Goal: Transaction & Acquisition: Purchase product/service

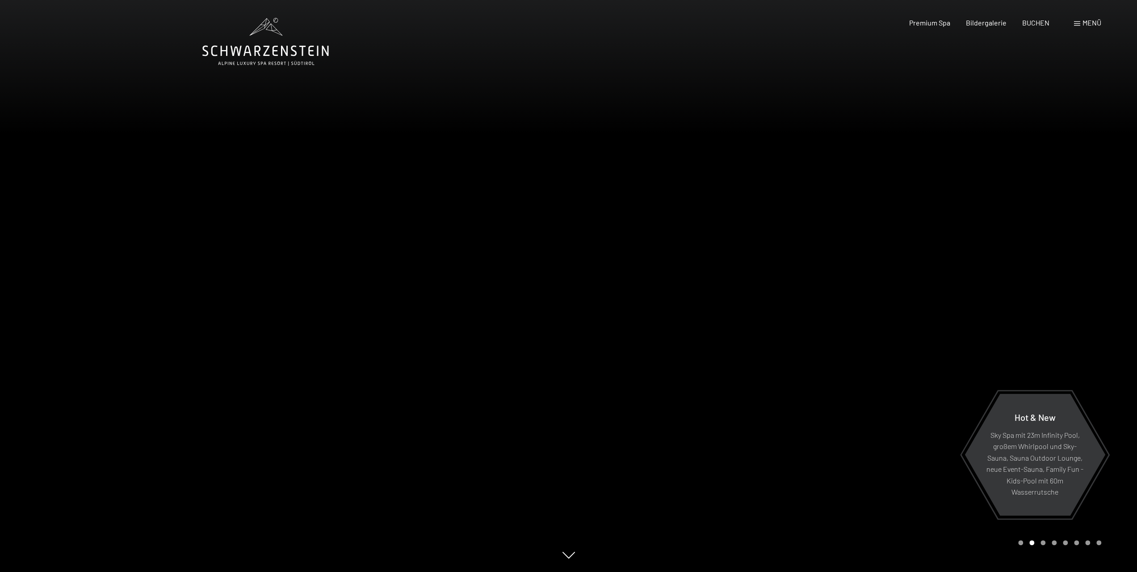
click at [1085, 24] on span "Menü" at bounding box center [1092, 22] width 19 height 8
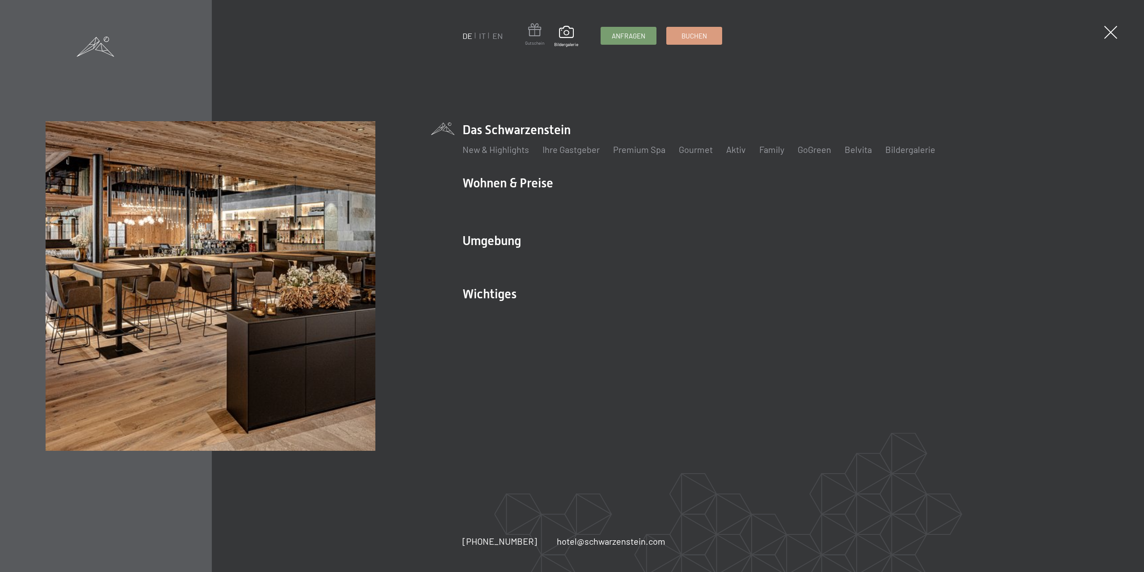
click at [536, 30] on span at bounding box center [534, 31] width 19 height 17
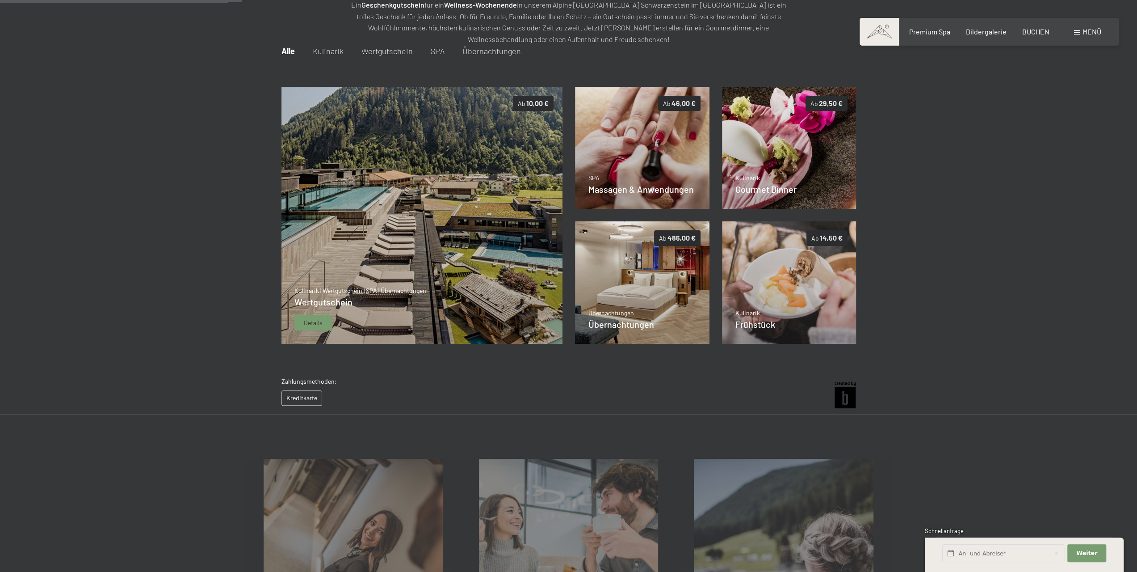
click at [417, 200] on img at bounding box center [422, 215] width 282 height 257
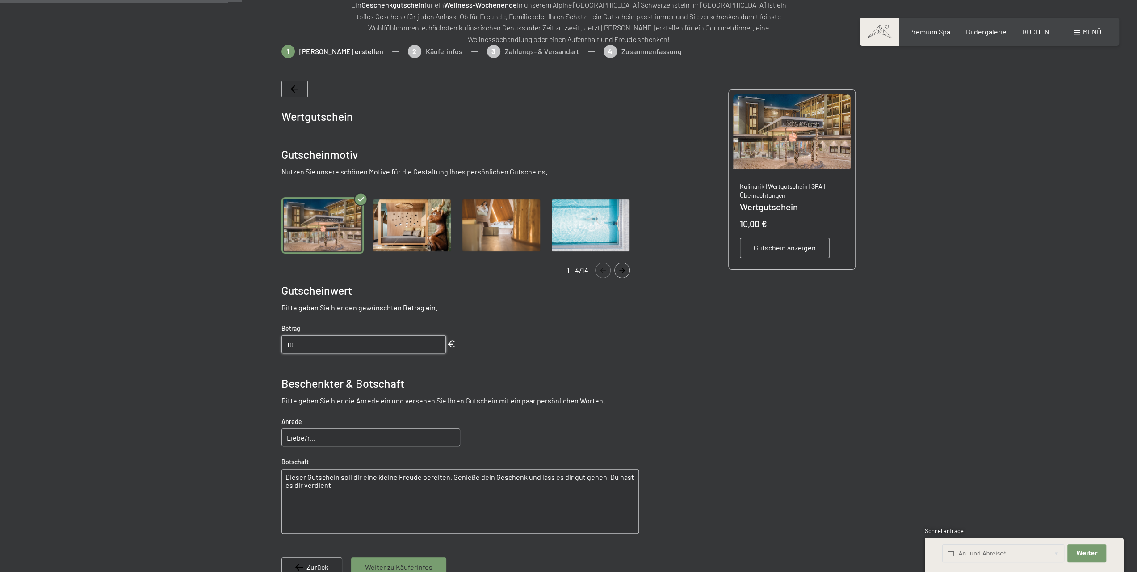
drag, startPoint x: 306, startPoint y: 341, endPoint x: 257, endPoint y: 346, distance: 49.4
click at [257, 346] on div at bounding box center [568, 342] width 677 height 595
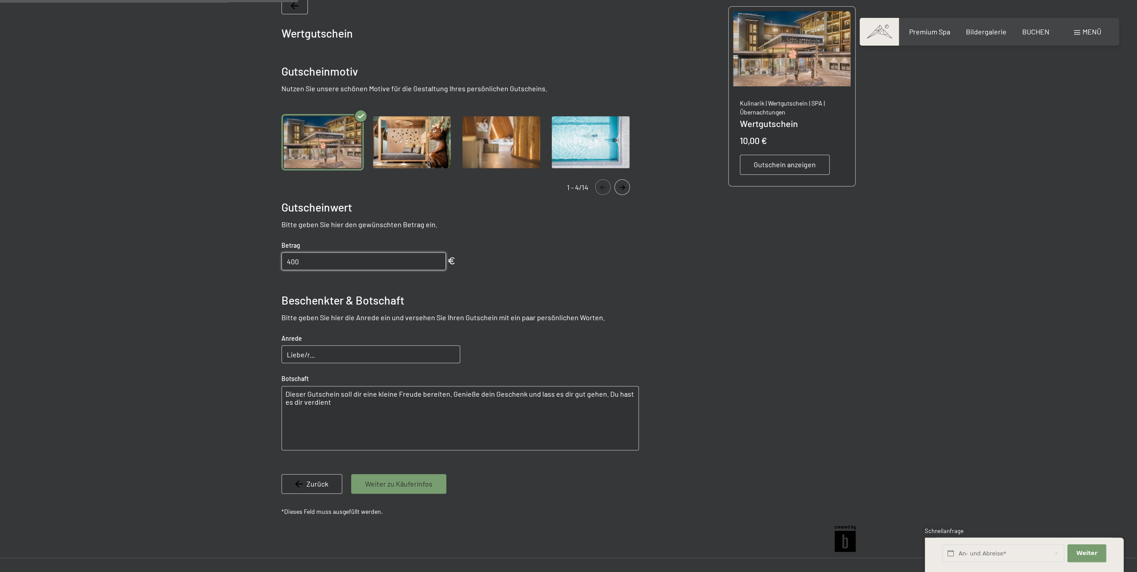
scroll to position [219, 0]
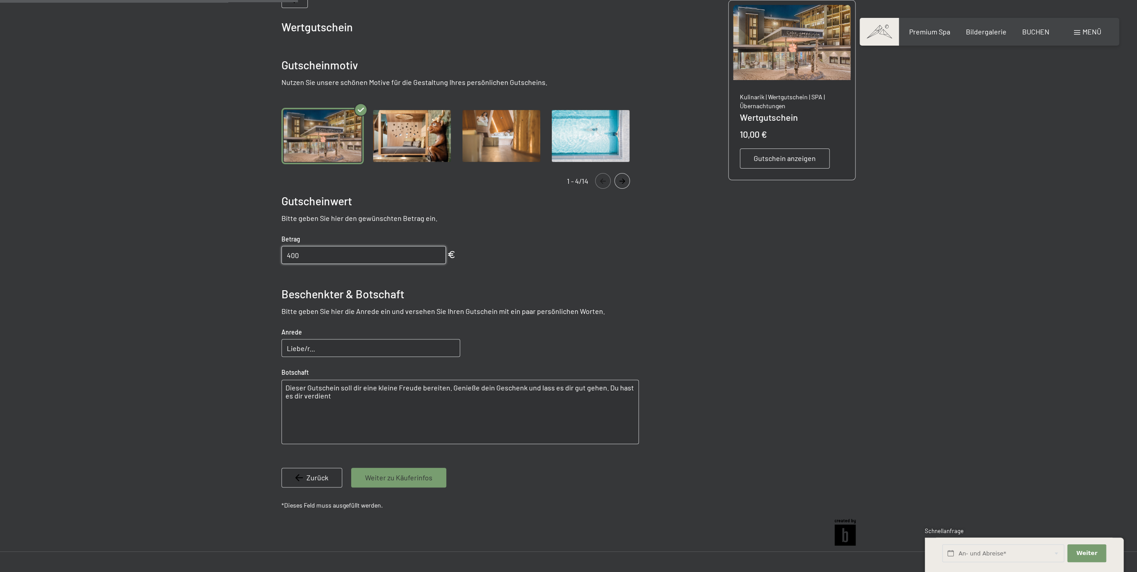
type input "400"
click at [313, 346] on input "Liebe/r..." at bounding box center [371, 348] width 179 height 18
type input "Lieber [PERSON_NAME]."
drag, startPoint x: 286, startPoint y: 385, endPoint x: 331, endPoint y: 397, distance: 46.2
click at [331, 397] on textarea "Dieser Gutschein soll dir eine kleine Freude bereiten. Genieße dein Geschenk un…" at bounding box center [461, 411] width 358 height 64
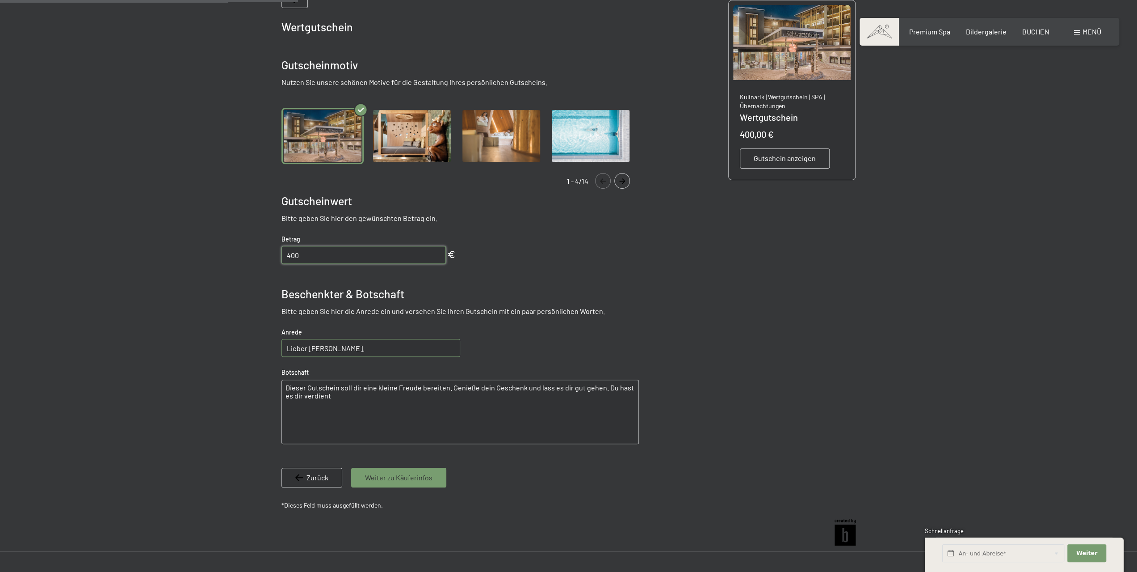
click at [362, 387] on textarea "Dieser Gutschein soll dir eine kleine Freude bereiten. Genieße dein Geschenk un…" at bounding box center [461, 411] width 358 height 64
click at [325, 394] on textarea "Dieser Gutschein soll dir Freude bereiten. Zu Deinem 30 igsten Geburtstag wünsc…" at bounding box center [461, 411] width 358 height 64
drag, startPoint x: 473, startPoint y: 395, endPoint x: 463, endPoint y: 425, distance: 31.2
click at [473, 397] on textarea "Dieser Gutschein soll dir Freude bereiten. Zu Deinem 30igsten Geburtstag wünsch…" at bounding box center [461, 411] width 358 height 64
click at [417, 395] on textarea "Dieser Gutschein soll dir Freude bereiten. Zu Deinem 30igsten Geburtstag wünsch…" at bounding box center [461, 411] width 358 height 64
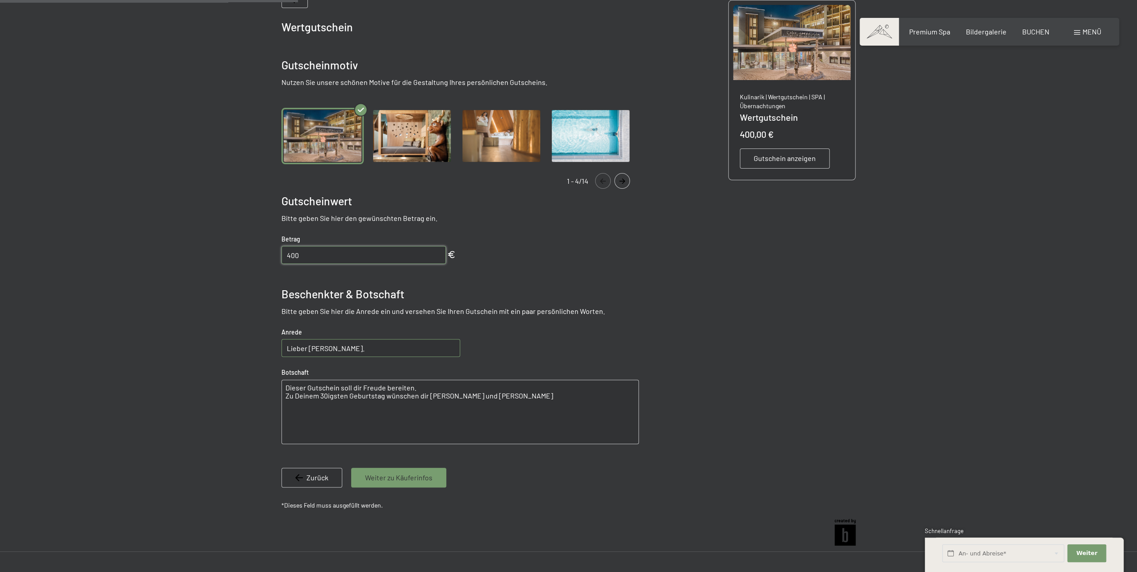
drag, startPoint x: 487, startPoint y: 395, endPoint x: 492, endPoint y: 401, distance: 7.6
click at [488, 396] on textarea "Dieser Gutschein soll dir Freude bereiten. Zu Deinem 30igsten Geburtstag wünsch…" at bounding box center [461, 411] width 358 height 64
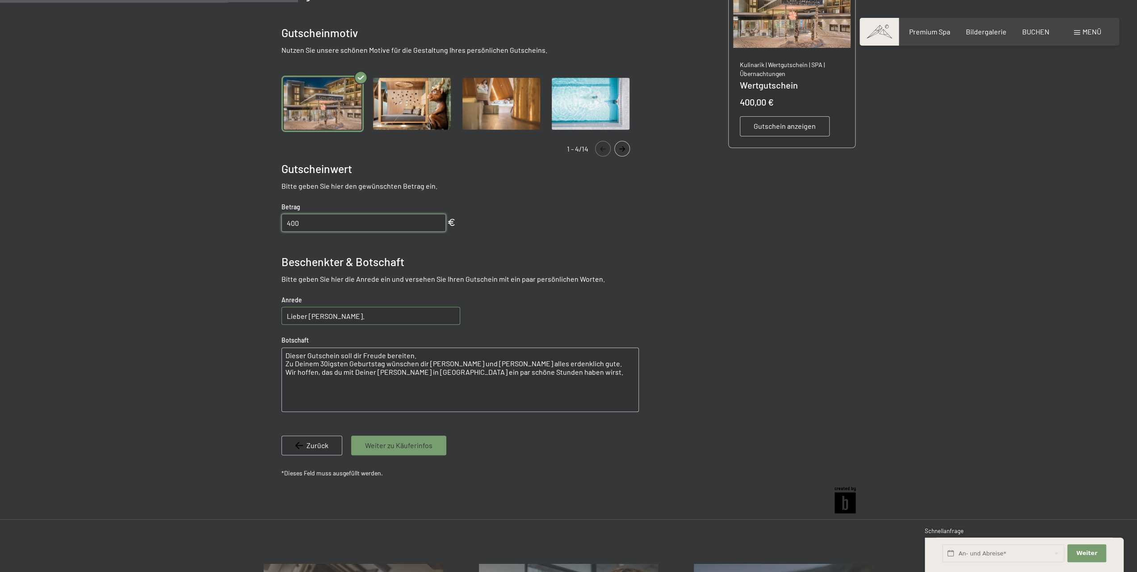
scroll to position [264, 0]
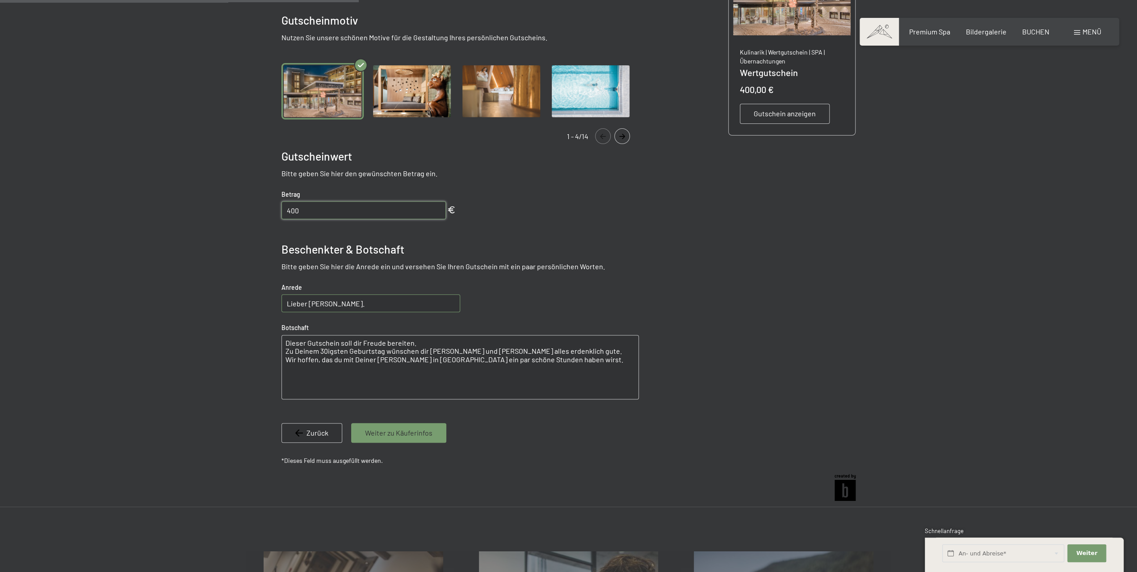
type textarea "Dieser Gutschein soll dir Freude bereiten. Zu Deinem 30igsten Geburtstag wünsch…"
drag, startPoint x: 343, startPoint y: 306, endPoint x: 345, endPoint y: 311, distance: 5.8
click at [345, 310] on input "Lieber [PERSON_NAME]." at bounding box center [371, 303] width 179 height 18
type input "Lieber [PERSON_NAME]"
click at [501, 359] on textarea "Dieser Gutschein soll dir Freude bereiten. Zu Deinem 30igsten Geburtstag wünsch…" at bounding box center [461, 367] width 358 height 64
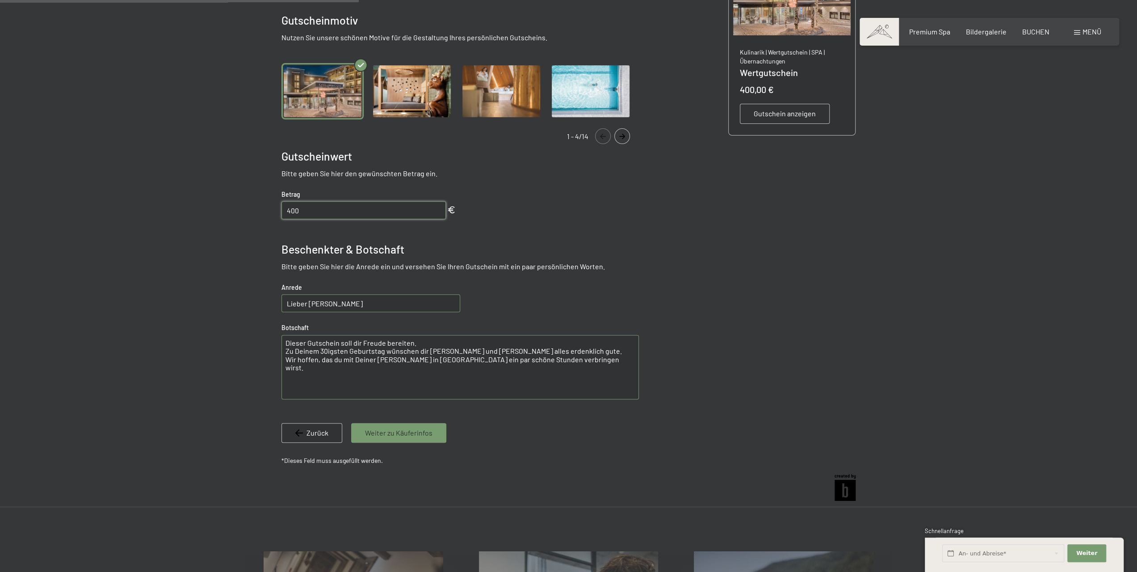
click at [558, 358] on textarea "Dieser Gutschein soll dir Freude bereiten. Zu Deinem 30igsten Geburtstag wünsch…" at bounding box center [461, 367] width 358 height 64
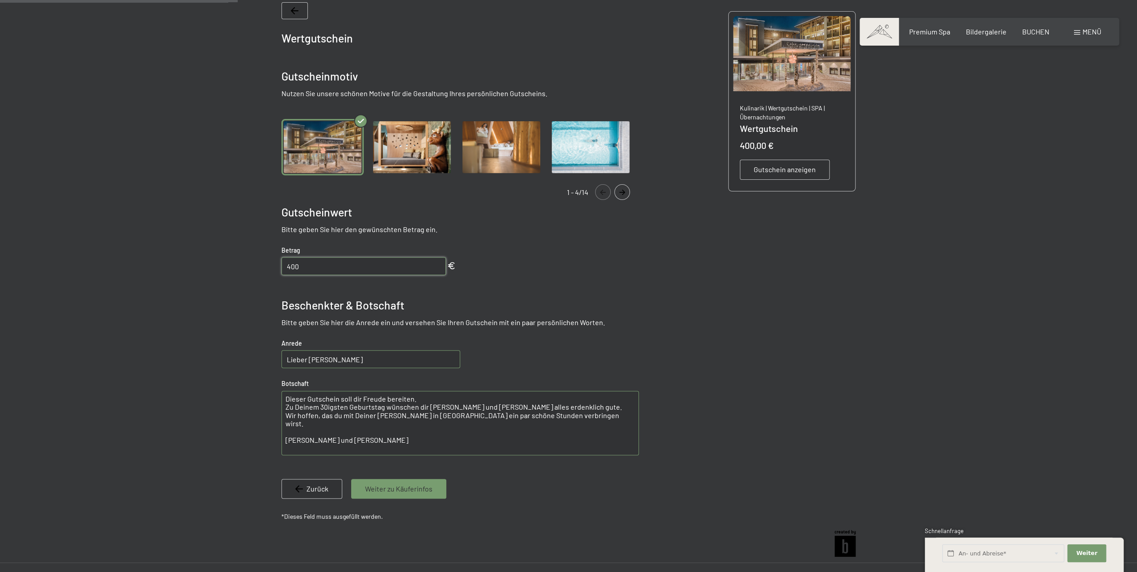
scroll to position [174, 0]
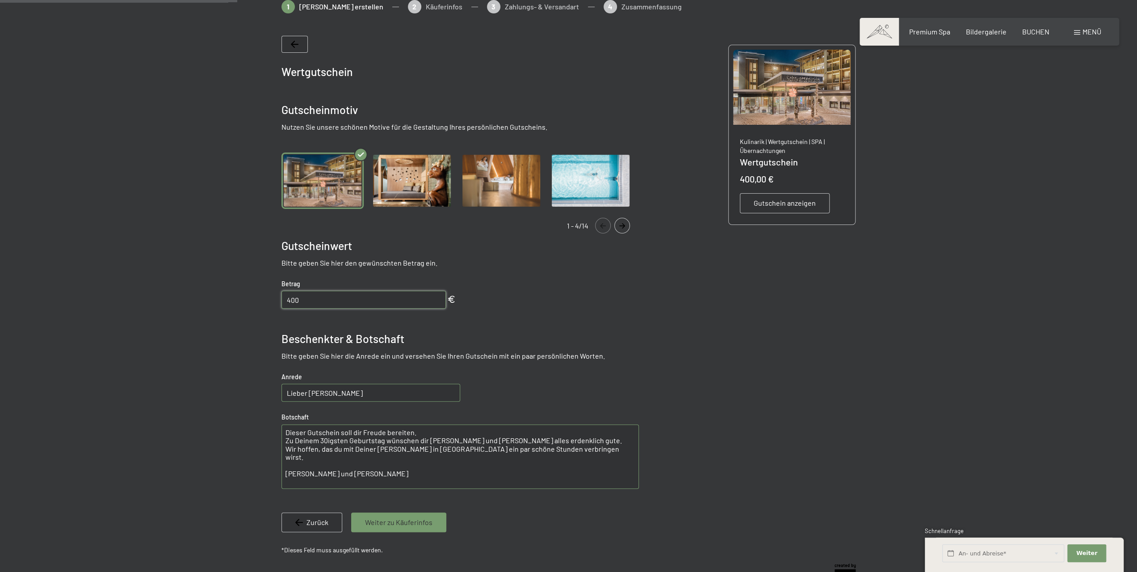
type textarea "Dieser Gutschein soll dir Freude bereiten. Zu Deinem 30igsten Geburtstag wünsch…"
click at [767, 202] on span "Gutschein anzeigen" at bounding box center [785, 203] width 62 height 10
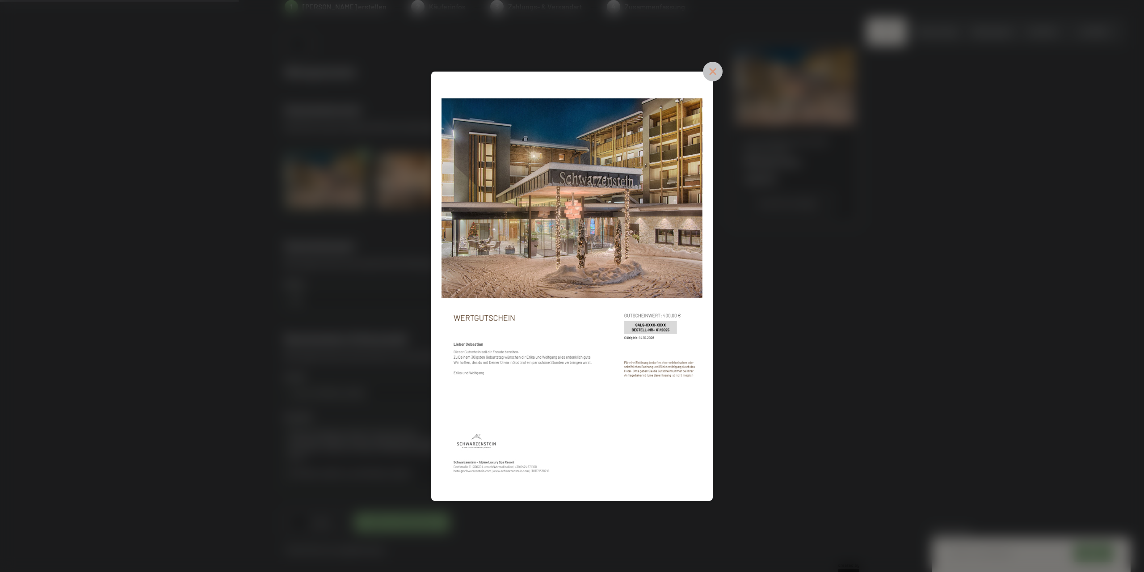
click at [714, 69] on icon at bounding box center [713, 72] width 20 height 20
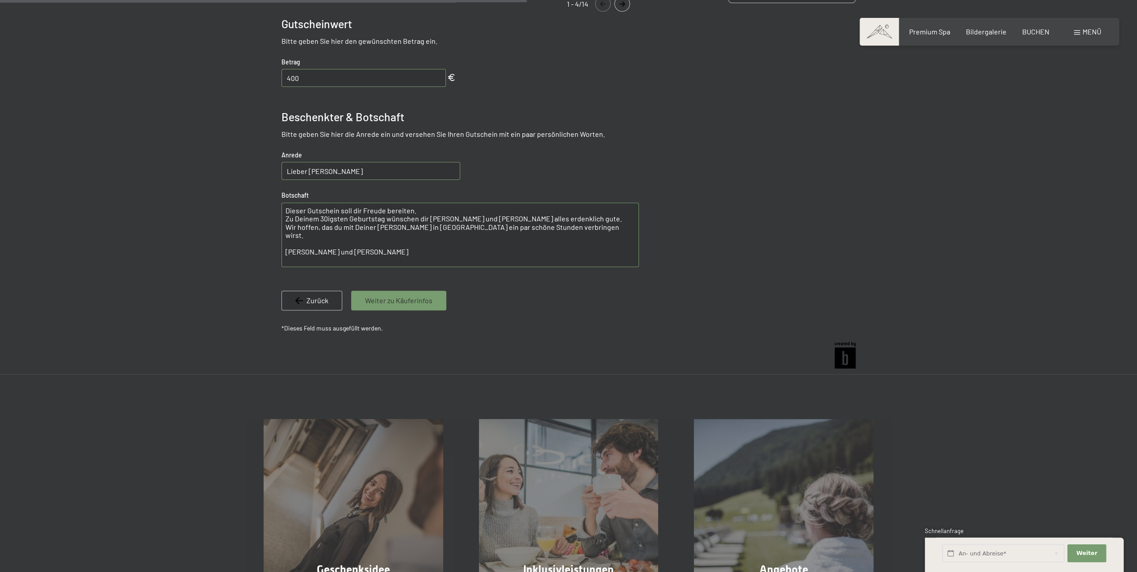
scroll to position [398, 0]
click at [388, 298] on span "Weiter zu Käuferinfos" at bounding box center [398, 299] width 67 height 10
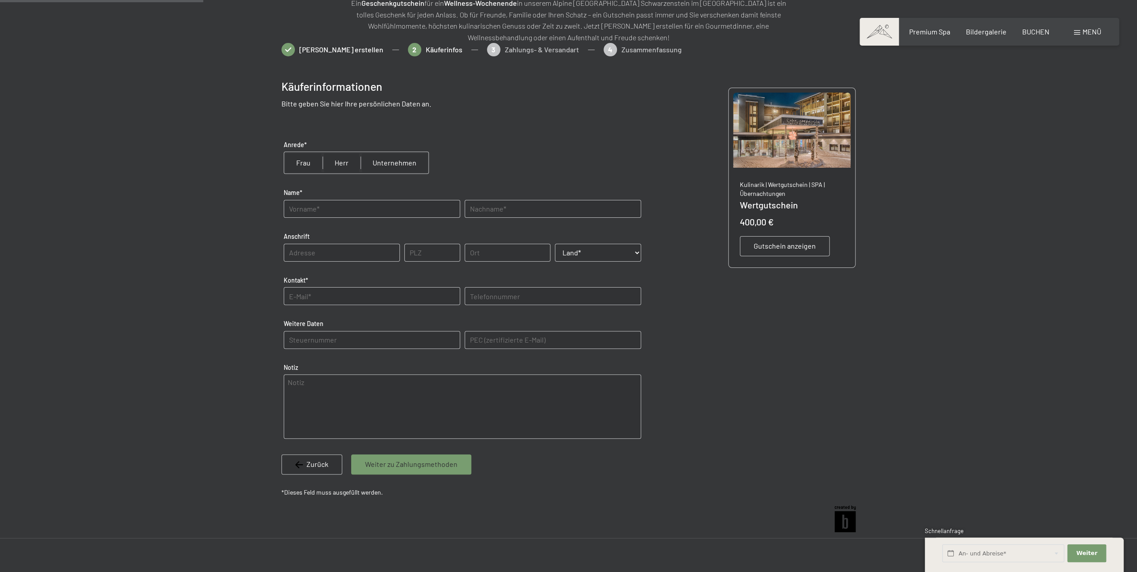
scroll to position [130, 0]
click at [341, 166] on input "radio" at bounding box center [342, 164] width 38 height 21
radio input "true"
click at [332, 215] on input "text" at bounding box center [372, 211] width 177 height 18
type input "[PERSON_NAME]"
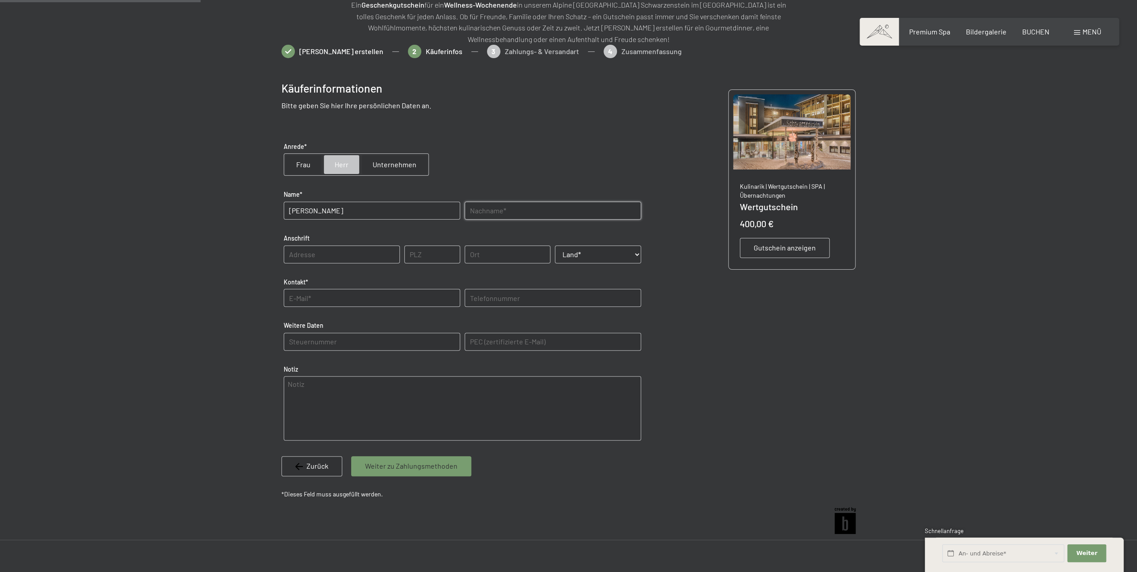
type input "Engl"
type input "Dorf 71a"
type input "6334"
type input "Schwoich"
select select "AUT"
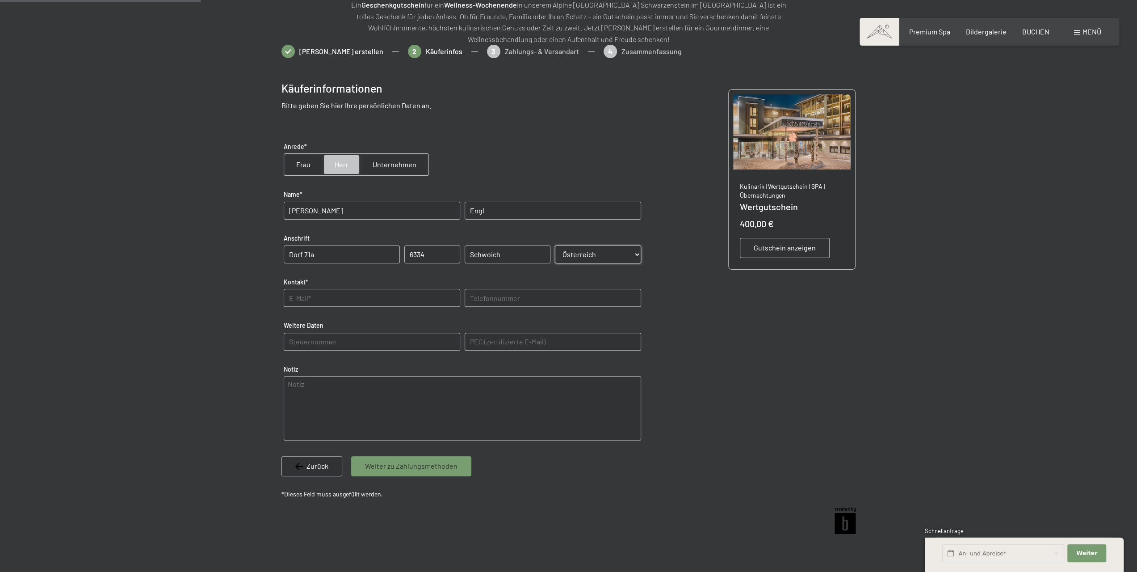
type input "[PERSON_NAME][EMAIL_ADDRESS][DOMAIN_NAME]"
click at [353, 344] on Daten "text" at bounding box center [372, 341] width 177 height 18
click at [340, 389] on textarea at bounding box center [463, 408] width 358 height 64
drag, startPoint x: 470, startPoint y: 296, endPoint x: 470, endPoint y: 302, distance: 5.4
click at [470, 296] on input "06642445080" at bounding box center [553, 298] width 177 height 18
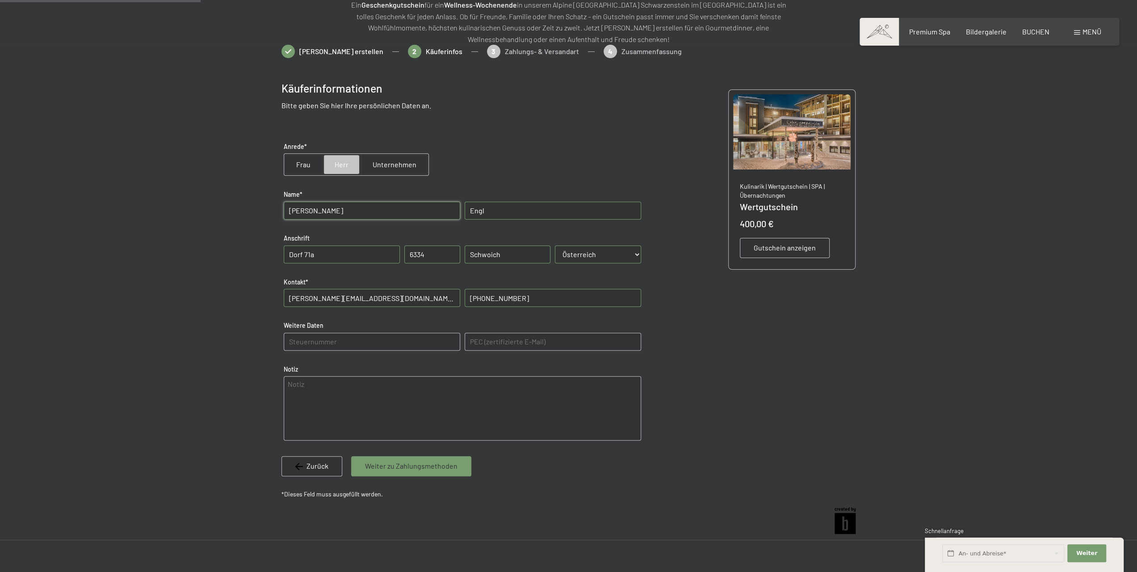
type input "[PHONE_NUMBER]"
click at [400, 395] on textarea at bounding box center [463, 408] width 358 height 64
click at [402, 468] on span "Weiter zu Zahlungsmethoden" at bounding box center [411, 466] width 93 height 10
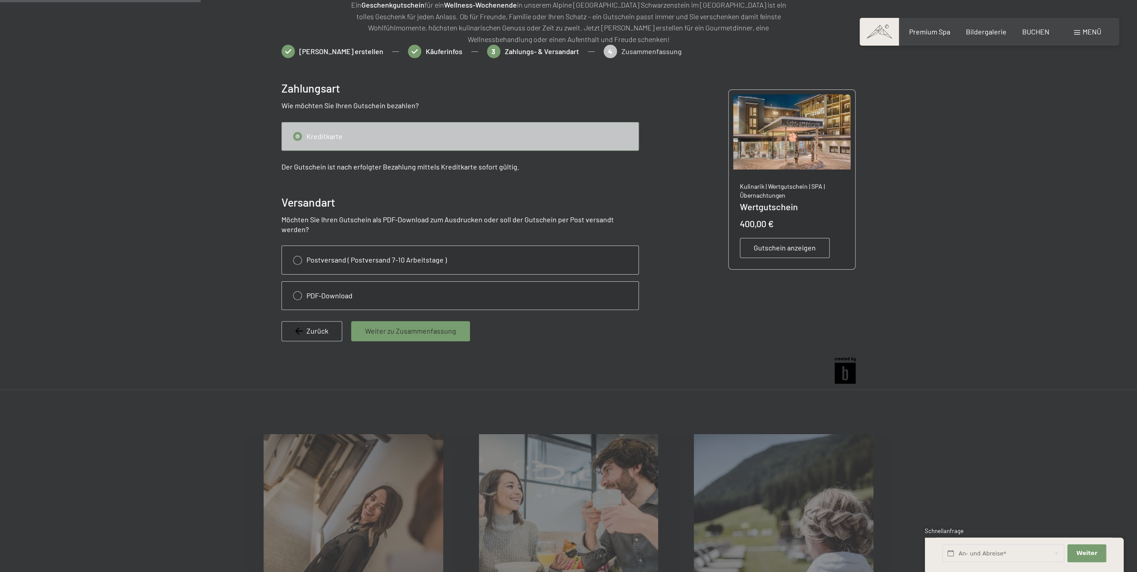
click at [306, 131] on input "radio" at bounding box center [460, 136] width 357 height 28
click at [334, 284] on input "radio" at bounding box center [460, 296] width 357 height 28
radio input "true"
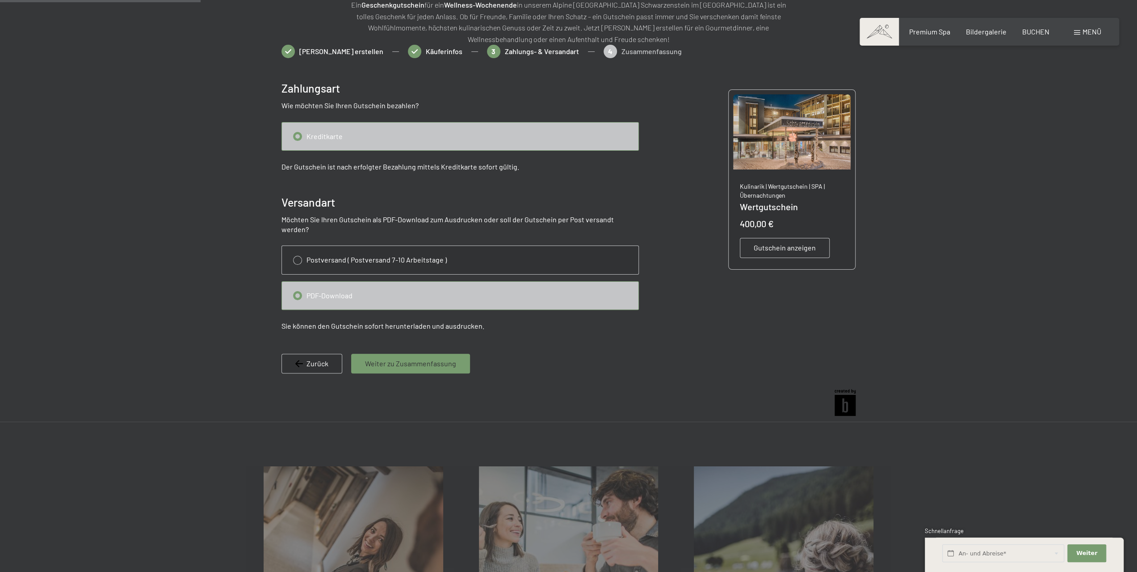
click at [403, 358] on span "Weiter zu Zusammenfassung" at bounding box center [410, 363] width 91 height 10
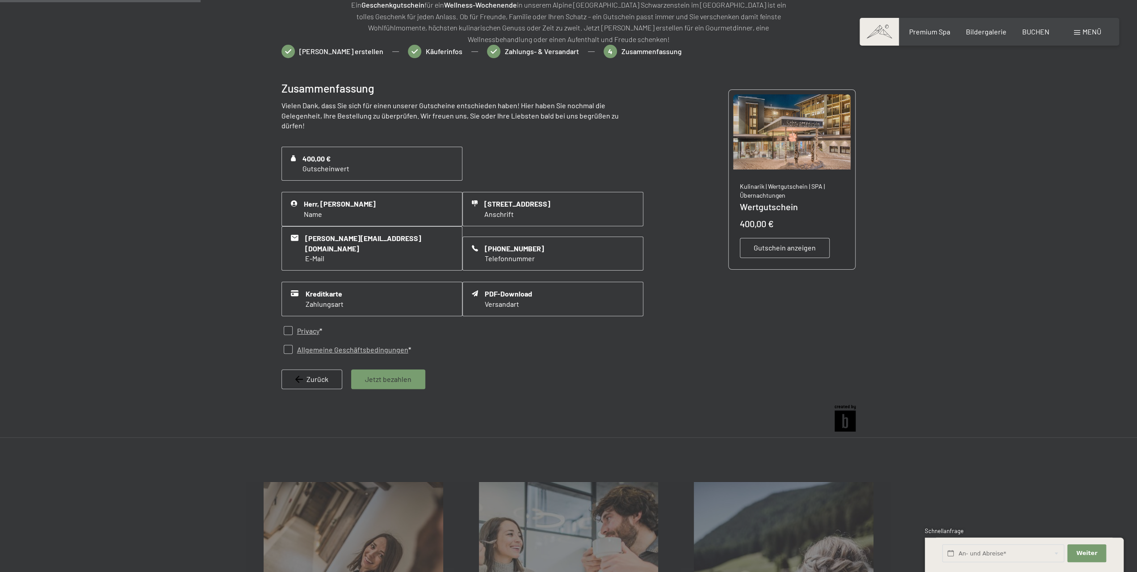
click at [395, 374] on span "Jetzt bezahlen" at bounding box center [388, 379] width 46 height 10
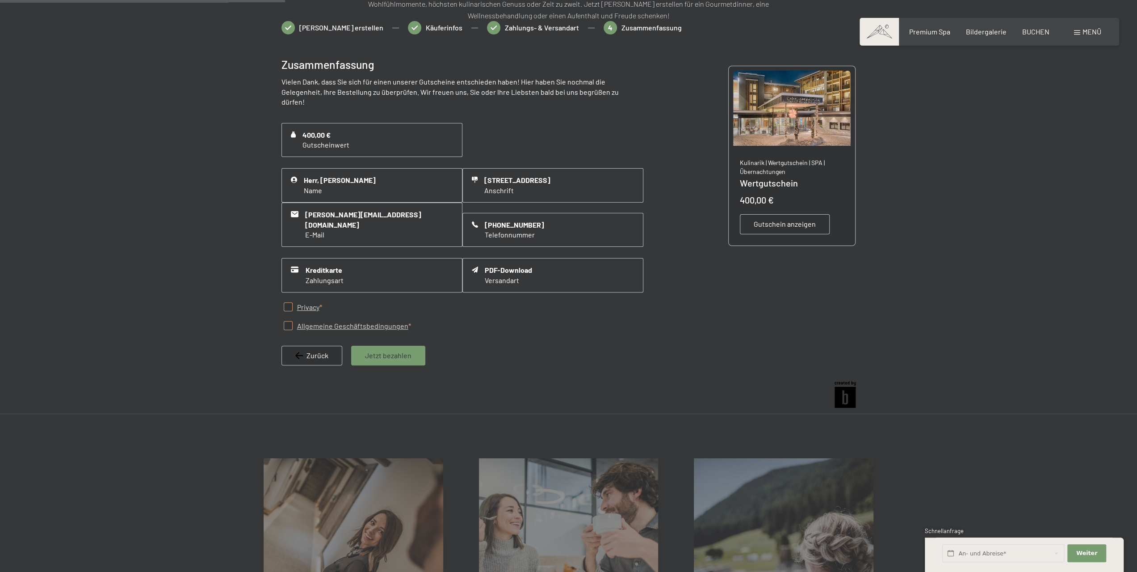
click at [290, 321] on input "checkbox" at bounding box center [288, 325] width 9 height 9
checkbox input "true"
click at [382, 350] on span "Jetzt bezahlen" at bounding box center [388, 355] width 46 height 10
click at [1075, 554] on button "Weiter Adressfelder ausblenden" at bounding box center [1087, 553] width 38 height 18
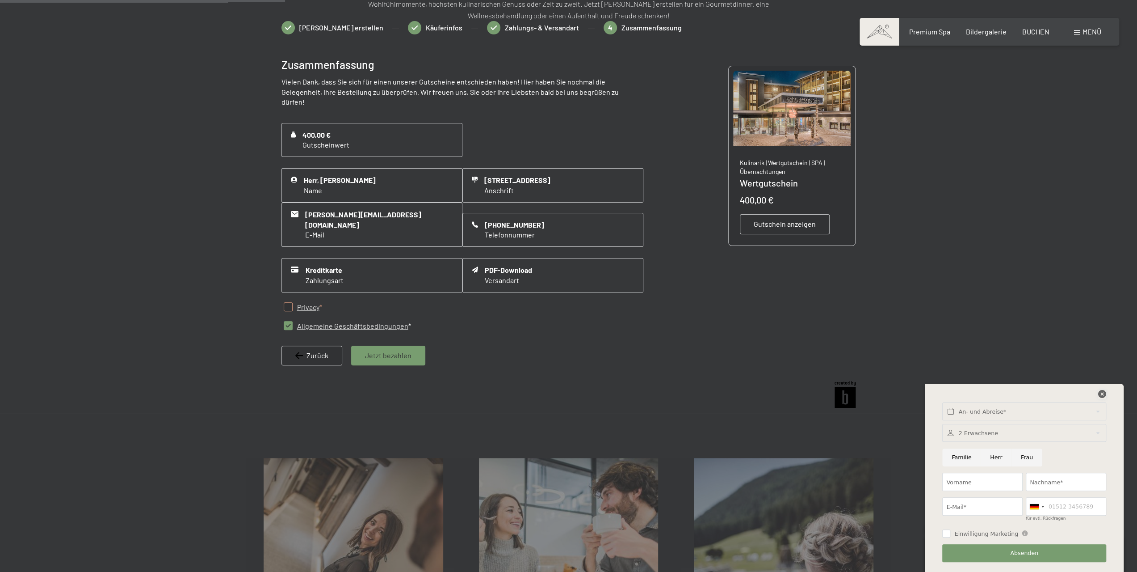
click at [1101, 393] on icon at bounding box center [1102, 394] width 8 height 8
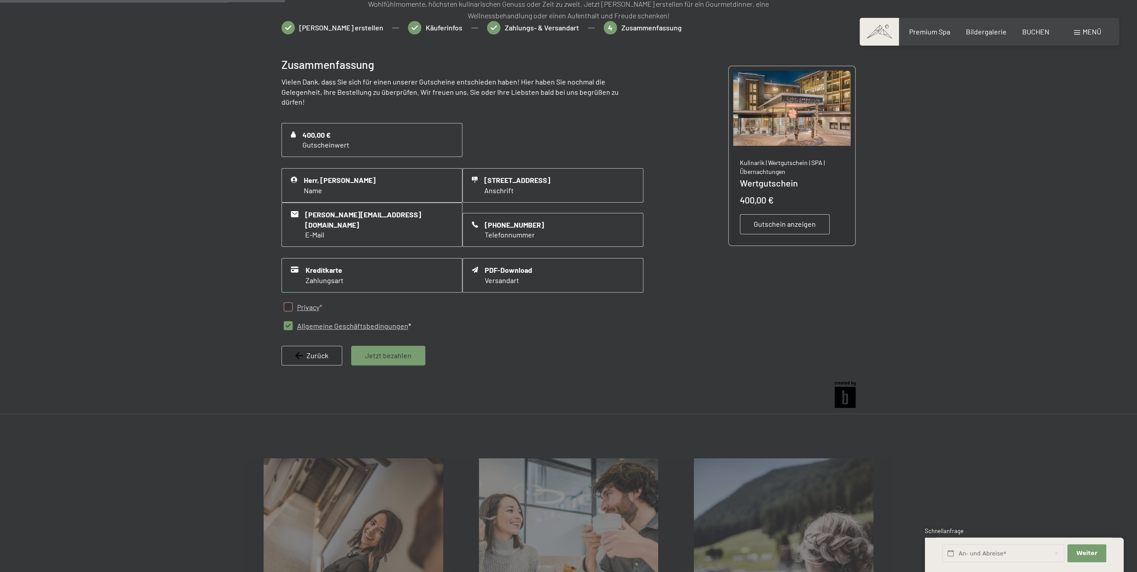
click at [288, 302] on input "checkbox" at bounding box center [288, 306] width 9 height 9
click at [289, 302] on input "checkbox" at bounding box center [288, 306] width 9 height 9
checkbox input "true"
click at [380, 350] on span "Jetzt bezahlen" at bounding box center [388, 355] width 46 height 10
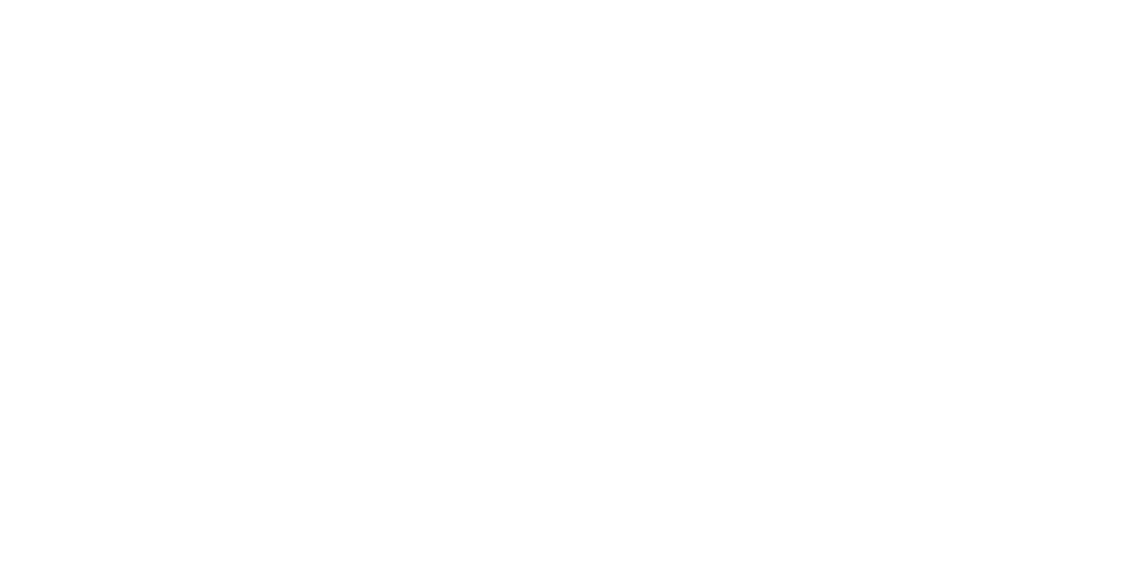
scroll to position [0, 0]
